Goal: Task Accomplishment & Management: Manage account settings

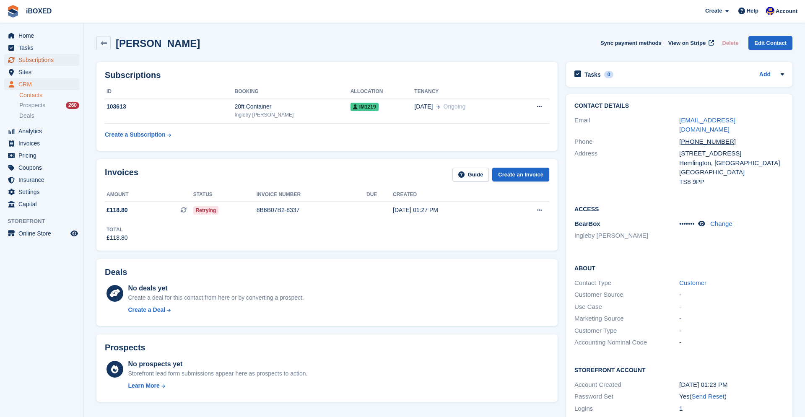
click at [46, 62] on span "Subscriptions" at bounding box center [43, 60] width 50 height 12
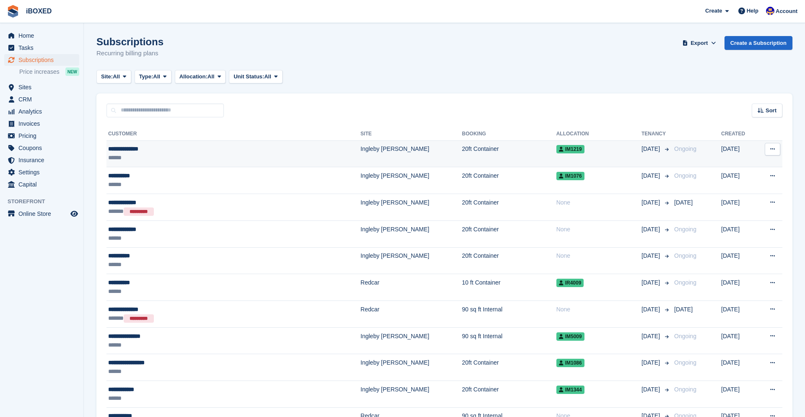
click at [154, 146] on div "**********" at bounding box center [193, 149] width 171 height 9
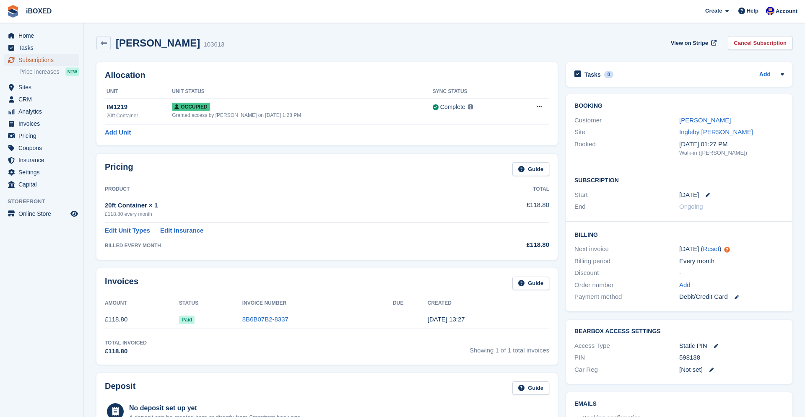
click at [39, 60] on span "Subscriptions" at bounding box center [43, 60] width 50 height 12
